Goal: Find specific page/section: Find specific page/section

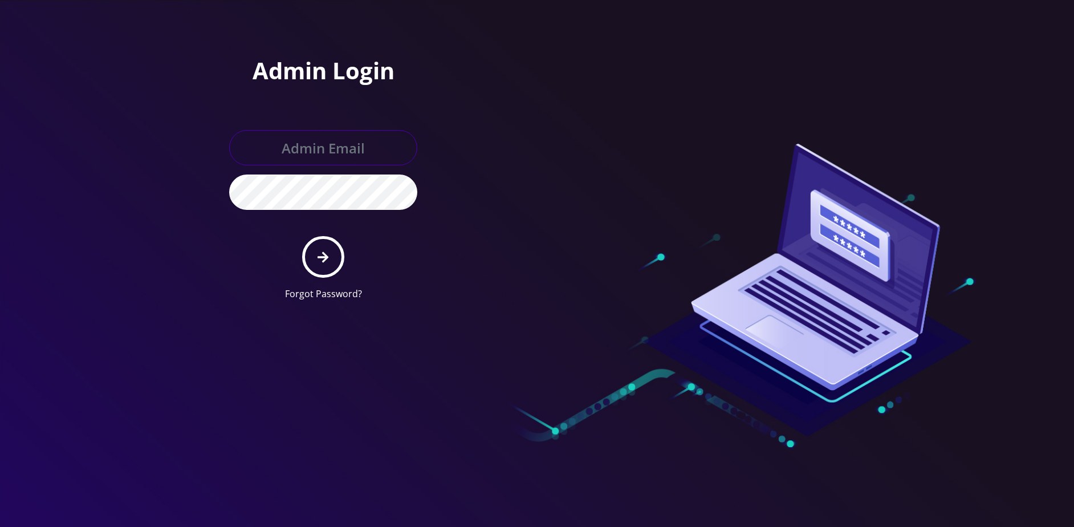
type input "master@britewireless.com"
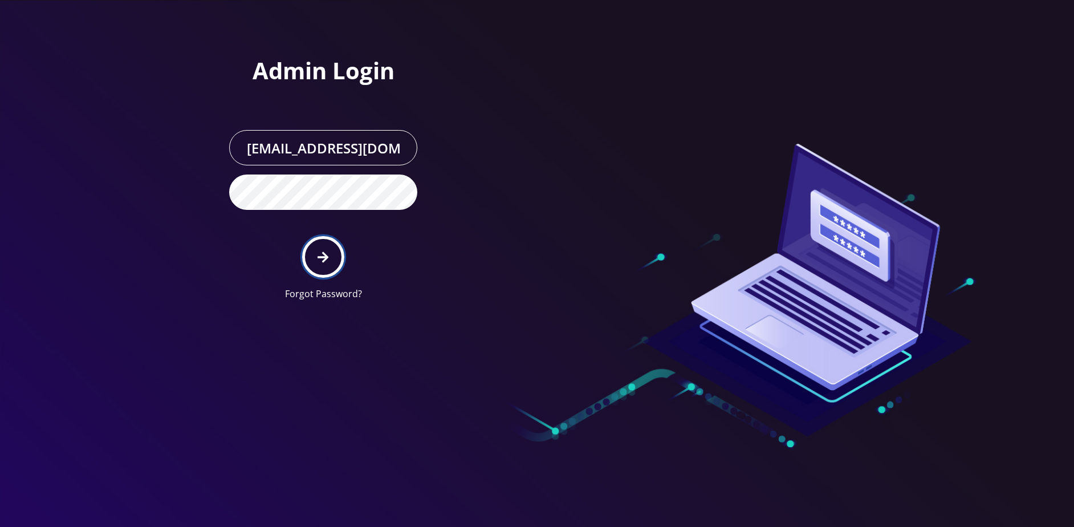
click at [319, 247] on button "submit" at bounding box center [323, 257] width 42 height 42
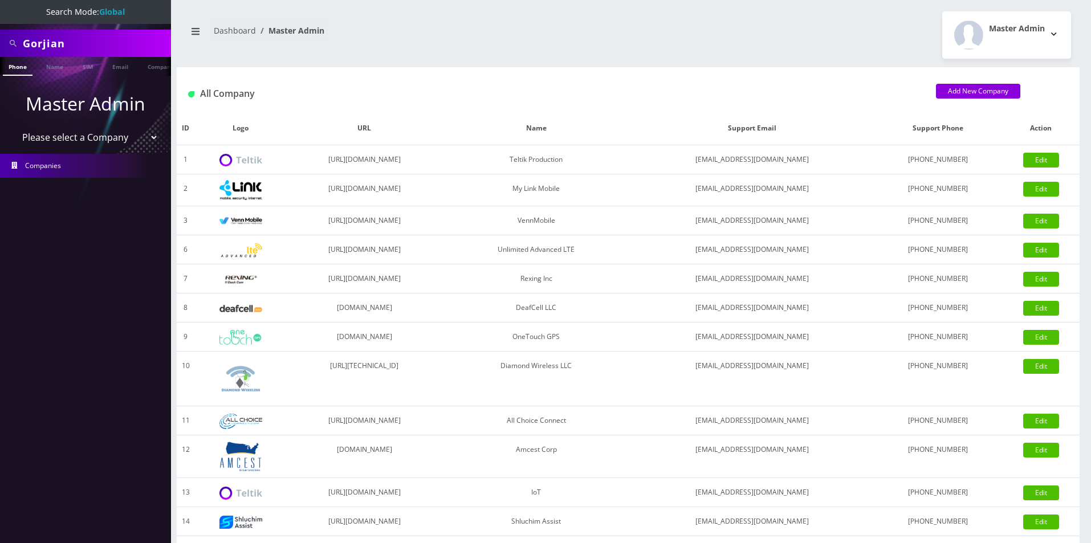
click at [60, 133] on select "Please select a Company Teltik Production My Link Mobile VennMobile Unlimited A…" at bounding box center [85, 138] width 145 height 22
select select "13"
click at [13, 127] on select "Please select a Company Teltik Production My Link Mobile VennMobile Unlimited A…" at bounding box center [85, 138] width 145 height 22
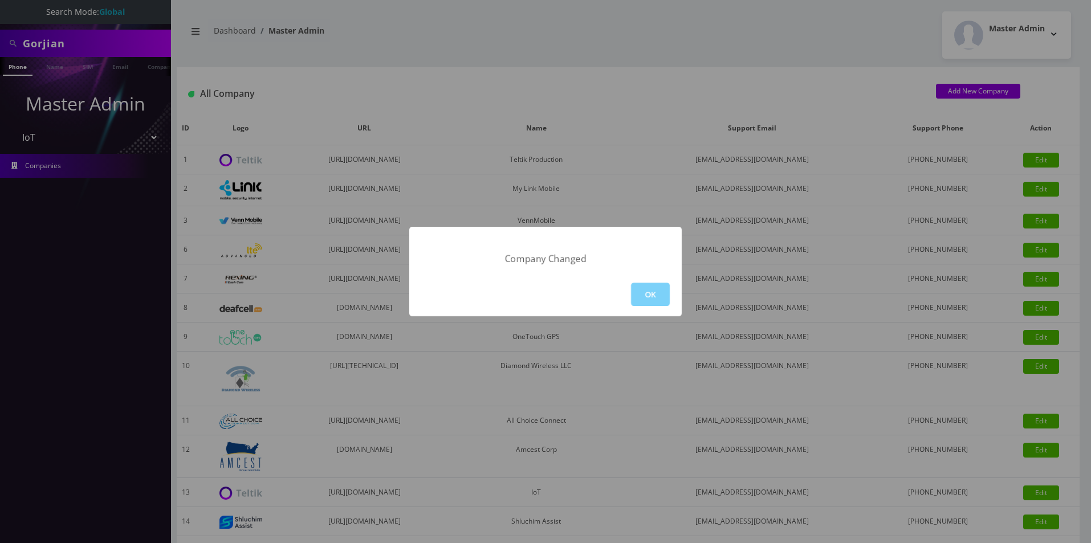
drag, startPoint x: 676, startPoint y: 302, endPoint x: 655, endPoint y: 298, distance: 21.6
click at [676, 302] on div "OK" at bounding box center [545, 295] width 273 height 44
click at [655, 298] on button "OK" at bounding box center [650, 294] width 39 height 23
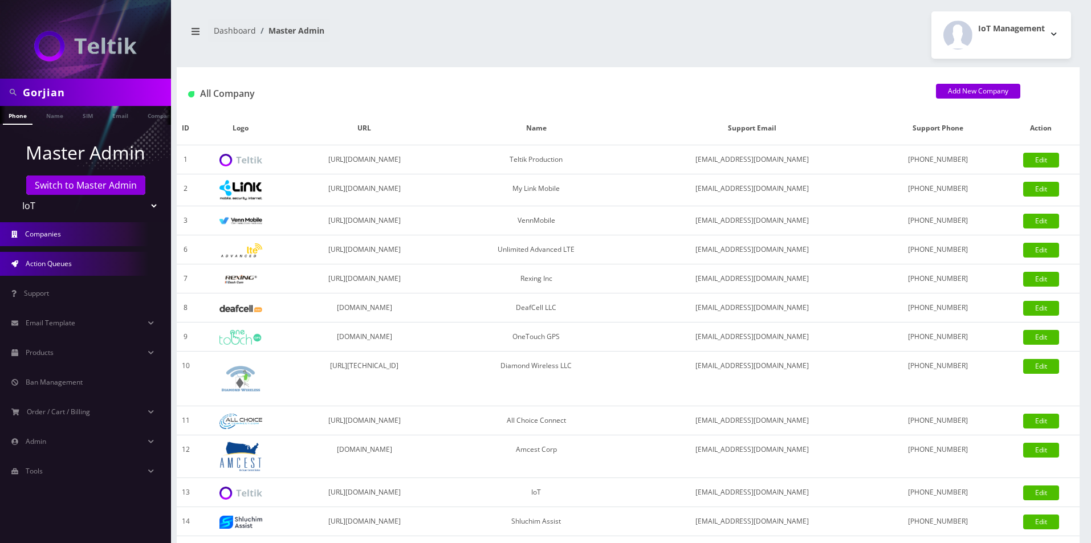
click at [62, 267] on span "Action Queues" at bounding box center [49, 264] width 46 height 10
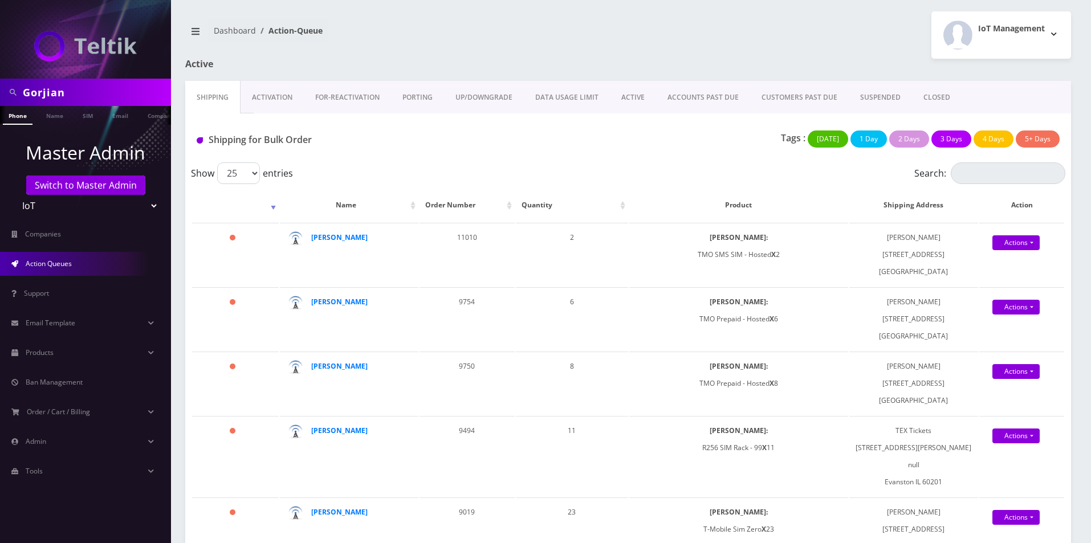
click at [262, 92] on link "Activation" at bounding box center [272, 97] width 63 height 33
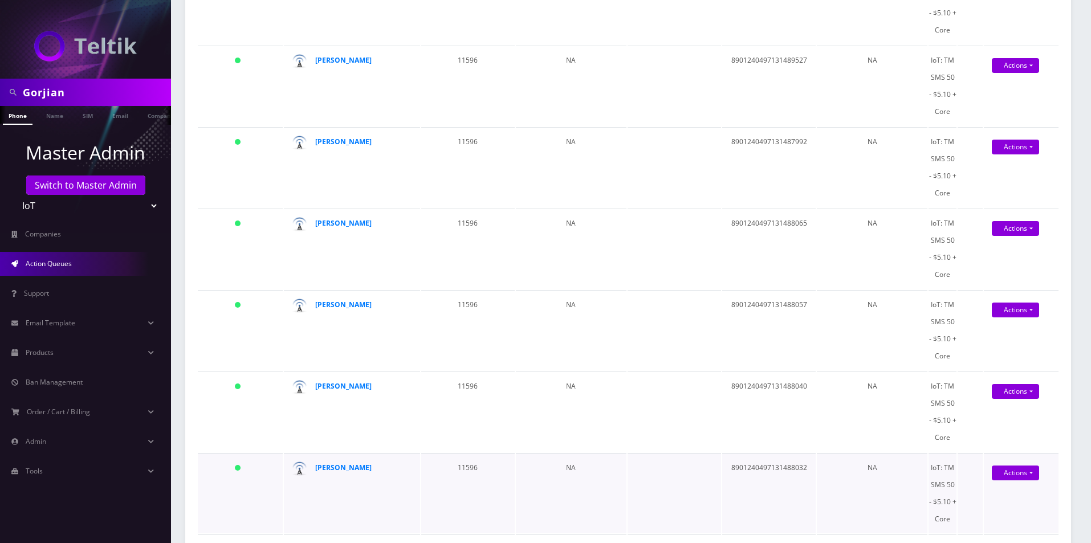
scroll to position [1770, 0]
